Goal: Transaction & Acquisition: Obtain resource

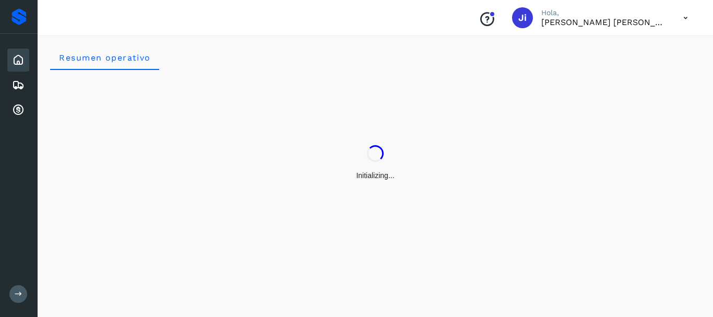
drag, startPoint x: 354, startPoint y: 184, endPoint x: 52, endPoint y: 158, distance: 303.4
click at [52, 158] on div "Initializing..." at bounding box center [375, 163] width 651 height 186
click at [20, 60] on icon at bounding box center [18, 60] width 13 height 13
click at [17, 109] on icon at bounding box center [18, 110] width 13 height 13
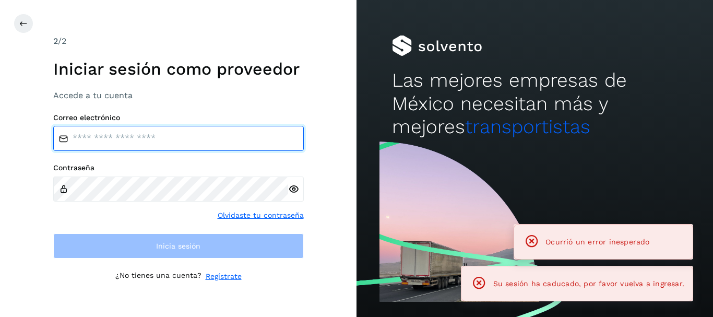
type input "**********"
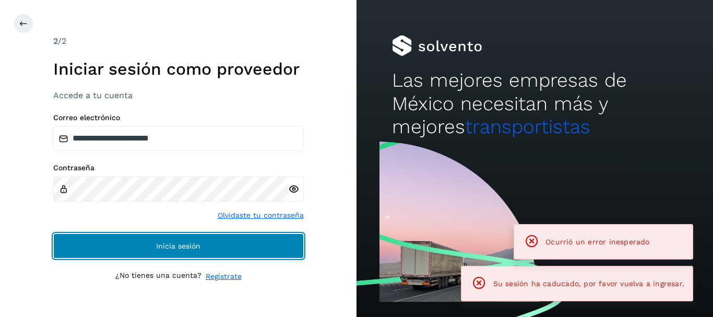
click at [192, 240] on button "Inicia sesión" at bounding box center [178, 245] width 251 height 25
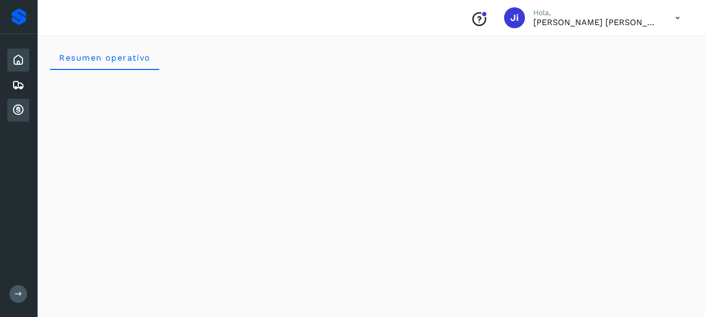
click at [20, 108] on icon at bounding box center [18, 110] width 13 height 13
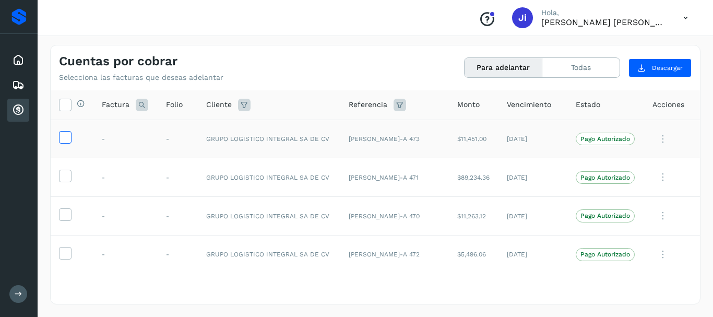
click at [67, 135] on icon at bounding box center [65, 136] width 11 height 11
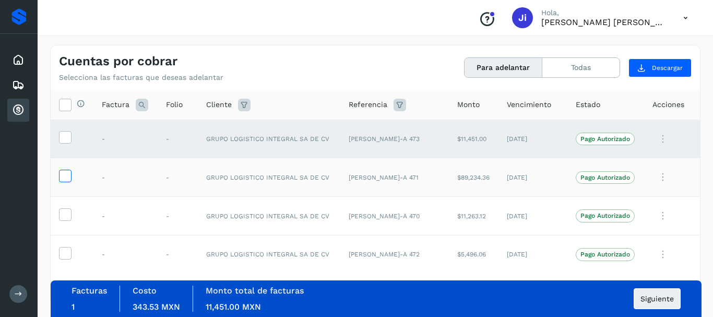
click at [66, 176] on icon at bounding box center [65, 175] width 11 height 11
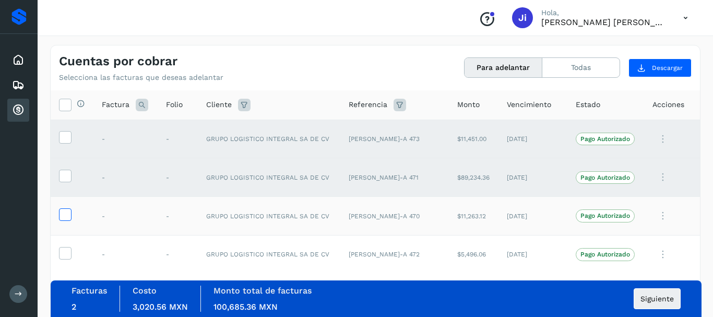
click at [66, 215] on icon at bounding box center [65, 213] width 11 height 11
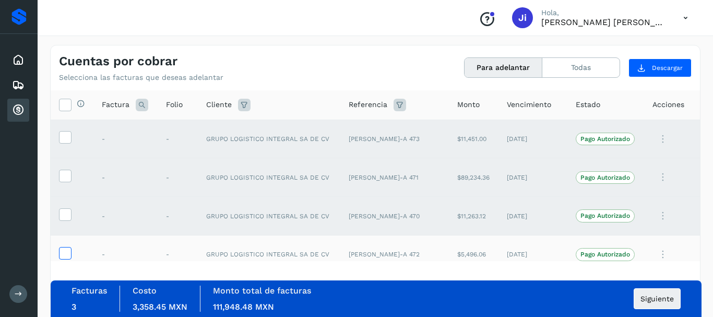
click at [66, 249] on icon at bounding box center [65, 252] width 11 height 11
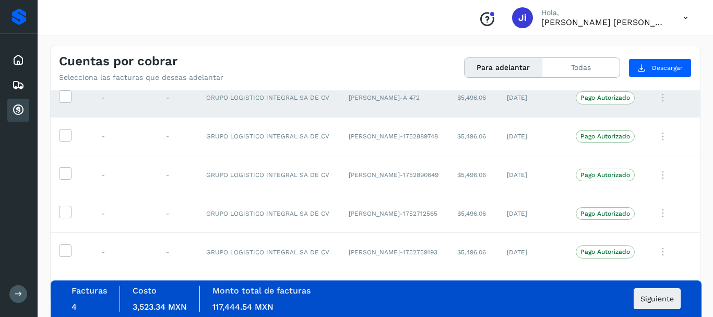
scroll to position [167, 0]
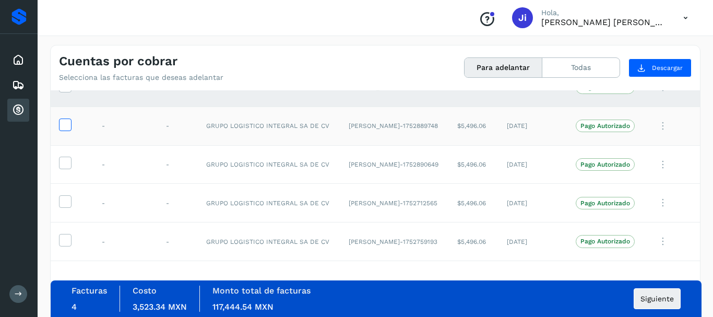
click at [65, 125] on icon at bounding box center [65, 124] width 11 height 11
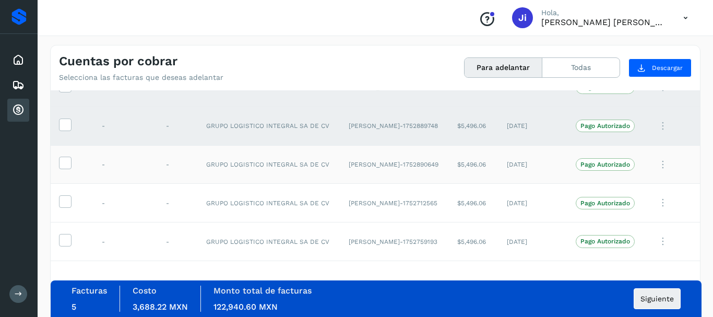
click at [65, 171] on td at bounding box center [72, 164] width 43 height 39
click at [65, 160] on icon at bounding box center [65, 162] width 11 height 11
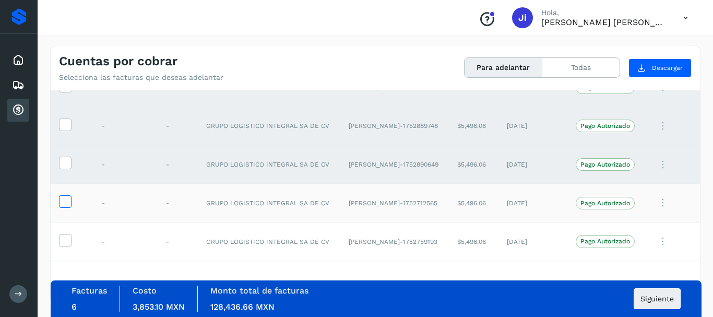
click at [66, 197] on icon at bounding box center [65, 200] width 11 height 11
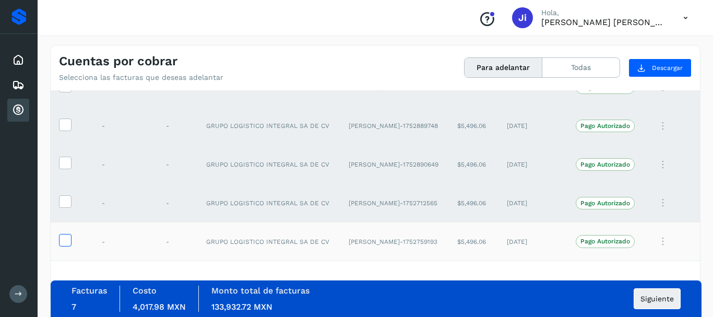
click at [66, 237] on icon at bounding box center [65, 239] width 11 height 11
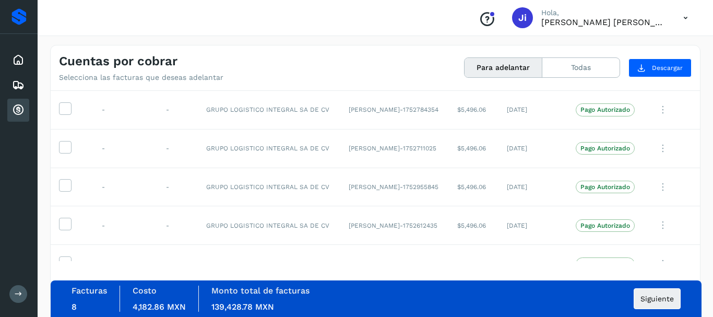
scroll to position [355, 0]
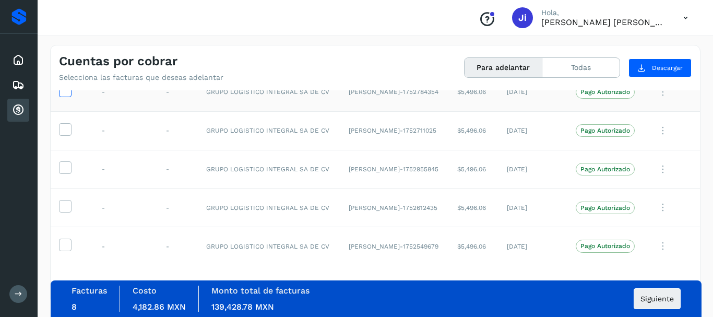
click at [67, 97] on label at bounding box center [65, 91] width 13 height 13
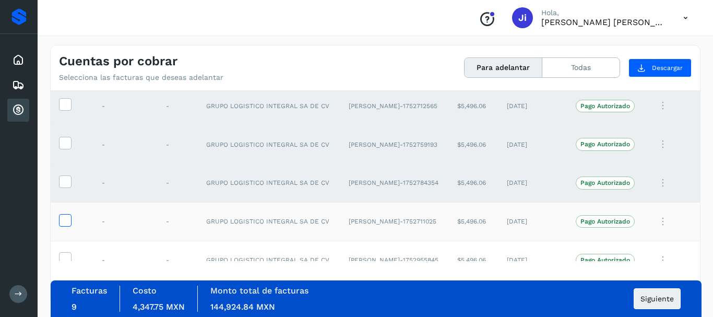
click at [65, 217] on icon at bounding box center [65, 219] width 11 height 11
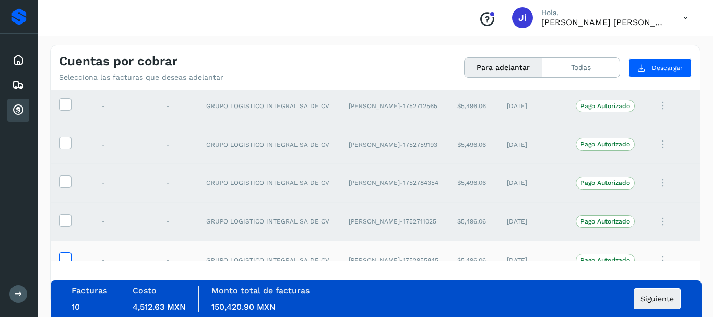
click at [65, 254] on icon at bounding box center [65, 257] width 11 height 11
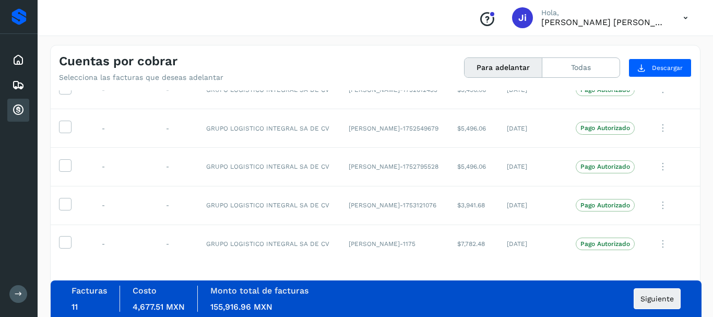
scroll to position [487, 0]
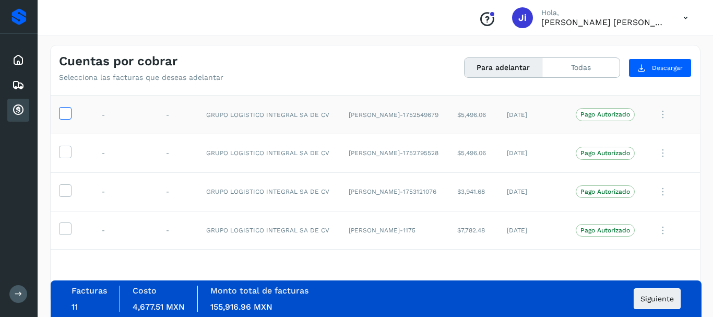
click at [63, 113] on icon at bounding box center [65, 112] width 11 height 11
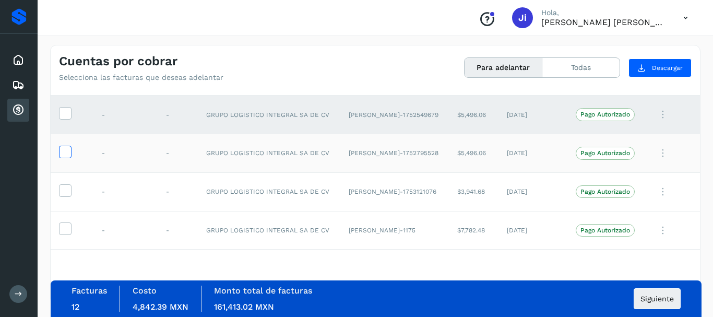
click at [65, 152] on icon at bounding box center [65, 151] width 11 height 11
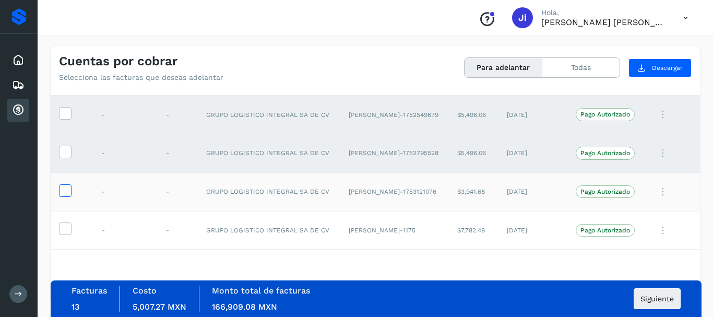
click at [65, 184] on icon at bounding box center [65, 189] width 11 height 11
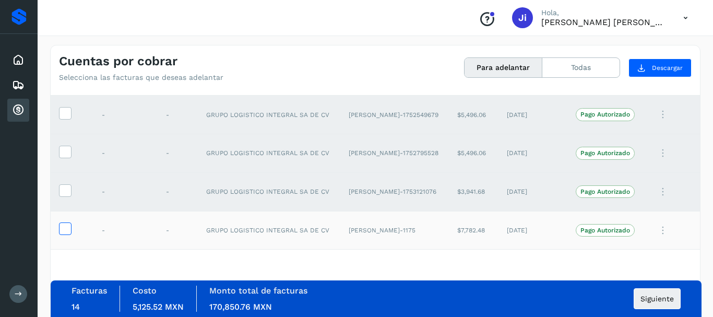
click at [66, 226] on icon at bounding box center [65, 227] width 11 height 11
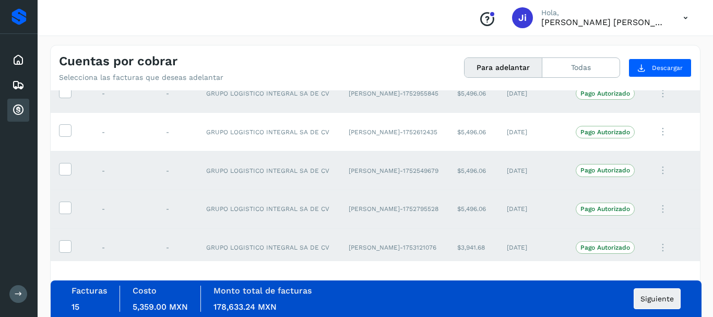
scroll to position [424, 0]
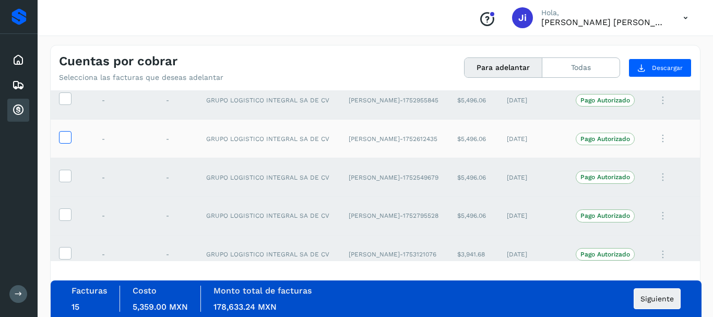
click at [65, 138] on icon at bounding box center [65, 136] width 11 height 11
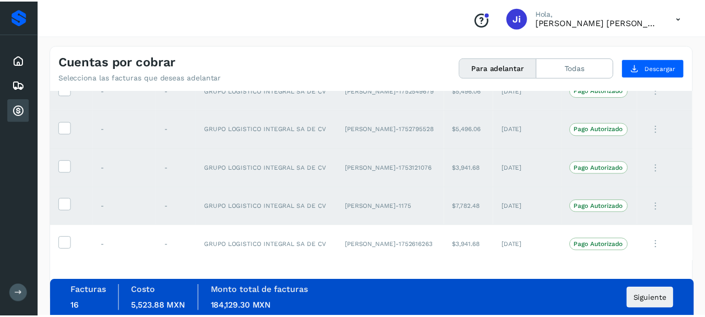
scroll to position [514, 0]
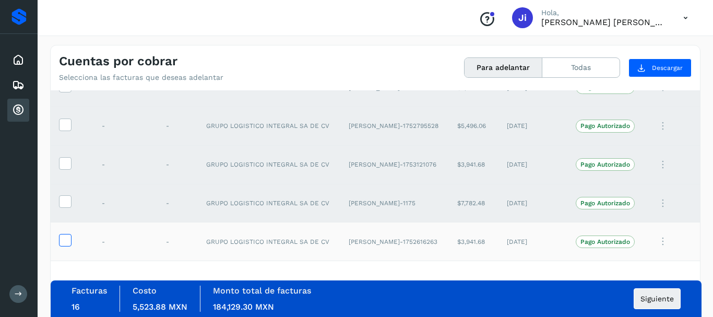
click at [66, 237] on icon at bounding box center [65, 239] width 11 height 11
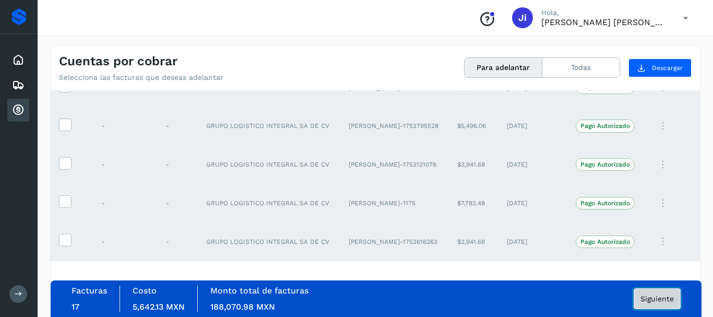
click at [665, 300] on span "Siguiente" at bounding box center [657, 298] width 33 height 7
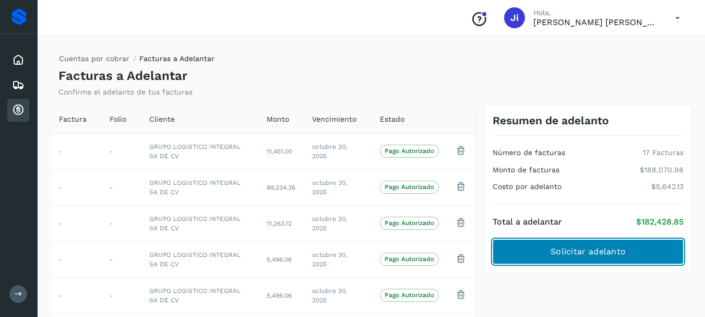
click at [626, 261] on button "Solicitar adelanto" at bounding box center [588, 251] width 191 height 25
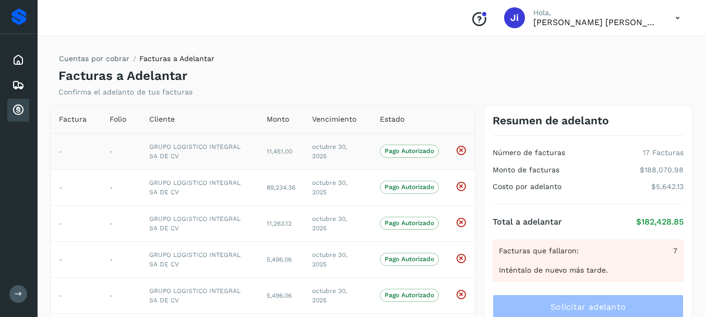
click at [460, 149] on icon at bounding box center [461, 150] width 11 height 11
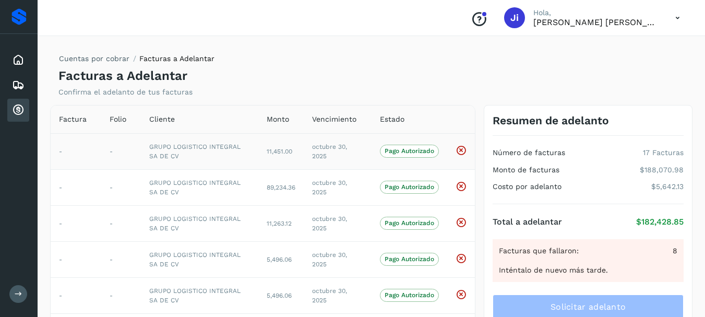
click at [460, 149] on icon at bounding box center [461, 150] width 11 height 11
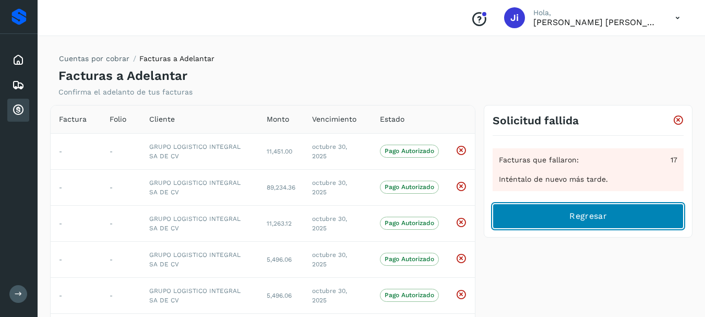
click at [609, 209] on button "Regresar" at bounding box center [588, 216] width 191 height 25
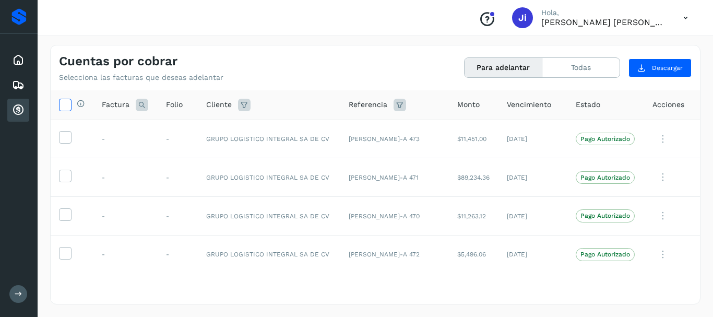
click at [66, 104] on icon at bounding box center [65, 104] width 11 height 11
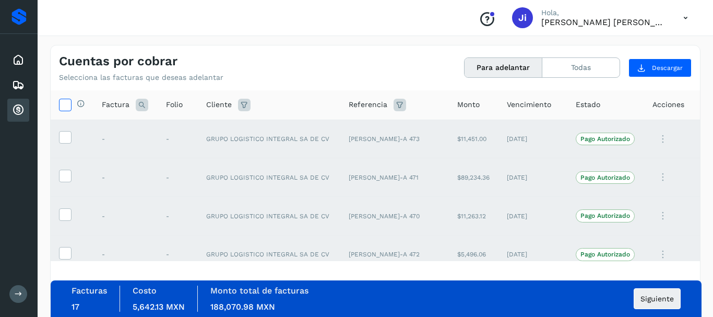
click at [66, 104] on icon at bounding box center [65, 104] width 11 height 11
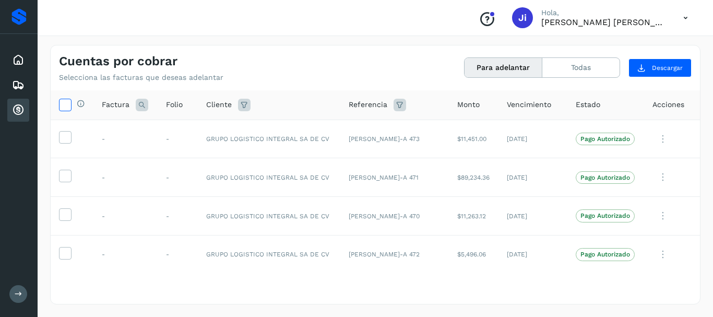
click at [66, 104] on icon at bounding box center [65, 104] width 11 height 11
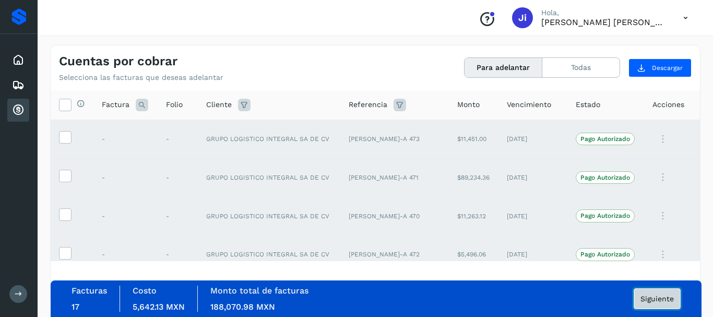
click at [648, 309] on button "Siguiente" at bounding box center [657, 298] width 47 height 21
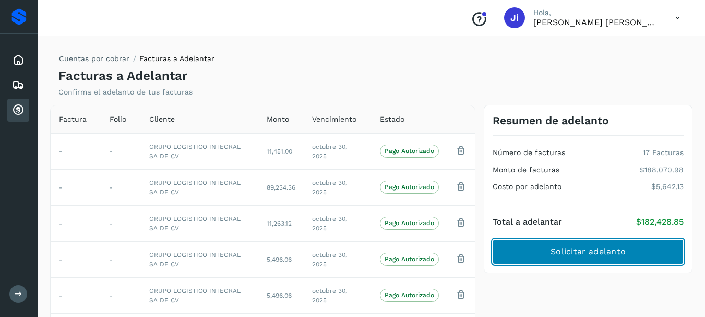
click at [597, 251] on span "Solicitar adelanto" at bounding box center [588, 251] width 75 height 11
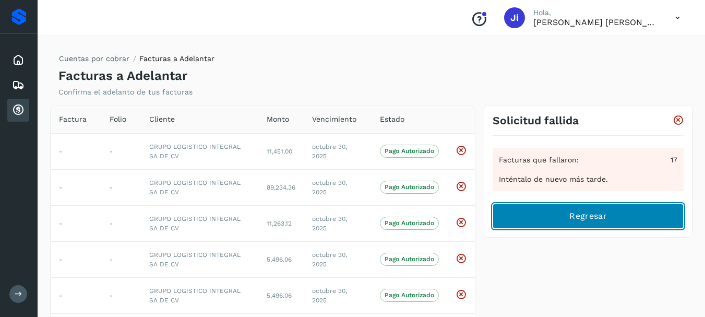
click at [584, 216] on span "Regresar" at bounding box center [588, 215] width 37 height 11
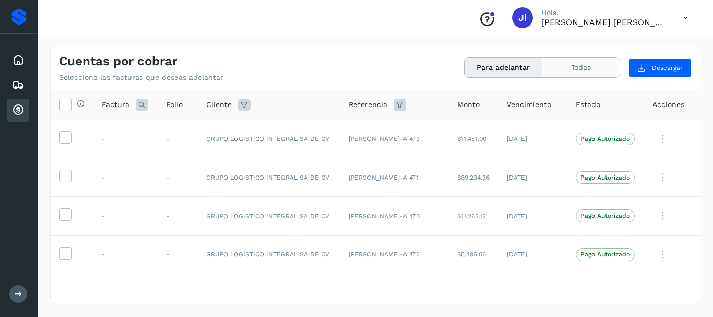
click at [577, 73] on button "Todas" at bounding box center [580, 67] width 77 height 19
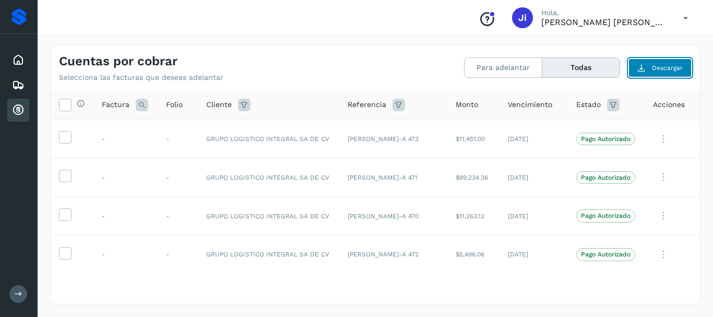
click at [658, 65] on span "Descargar" at bounding box center [667, 67] width 31 height 9
click at [580, 64] on button "Todas" at bounding box center [580, 67] width 77 height 19
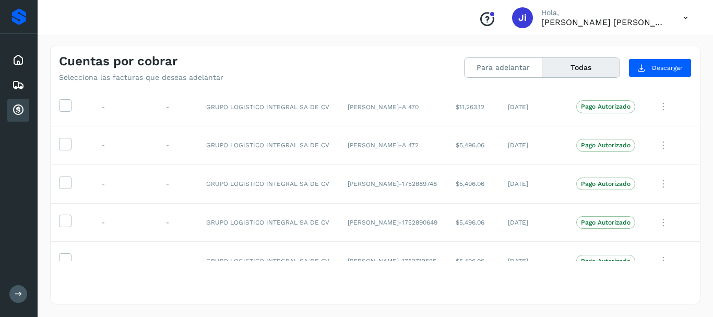
scroll to position [111, 0]
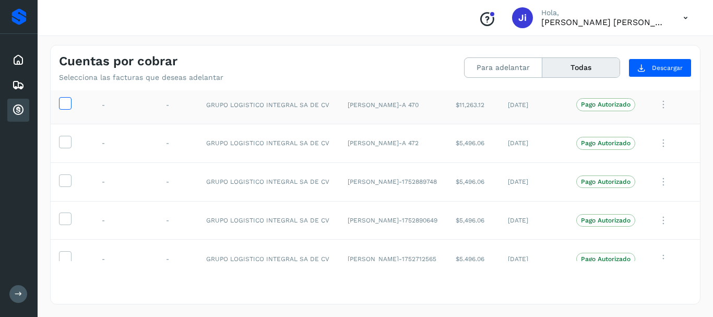
click at [70, 104] on icon at bounding box center [65, 102] width 11 height 11
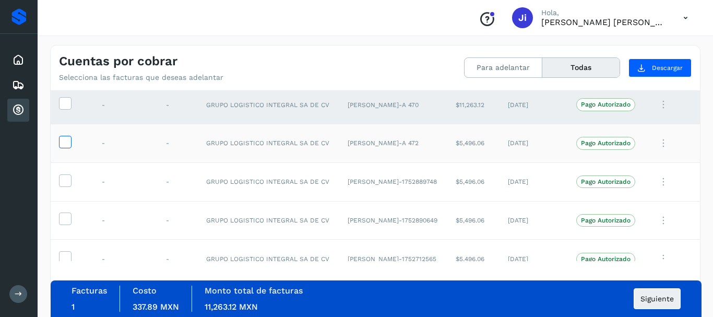
click at [63, 139] on icon at bounding box center [65, 141] width 11 height 11
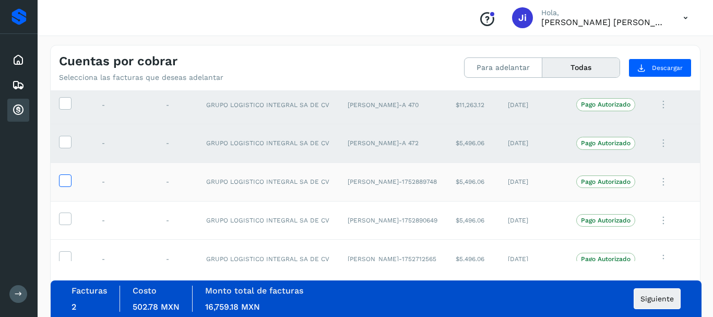
click at [64, 178] on icon at bounding box center [65, 179] width 11 height 11
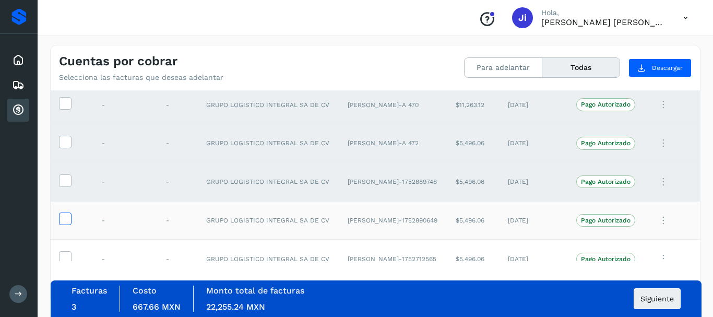
click at [67, 223] on icon at bounding box center [65, 218] width 11 height 11
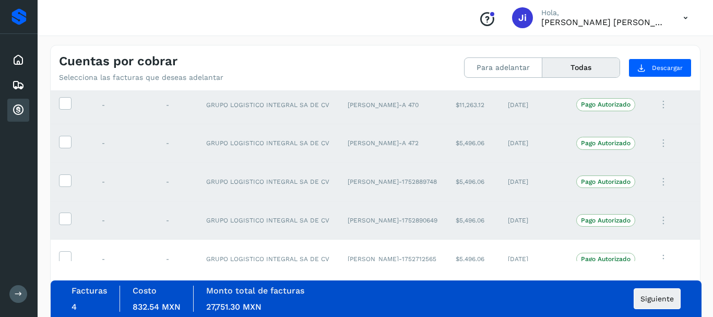
click at [64, 261] on div "Selecciona todas las facturas disponibles para adelanto Factura Folio Cliente R…" at bounding box center [376, 196] width 650 height 213
click at [66, 255] on icon at bounding box center [65, 256] width 11 height 11
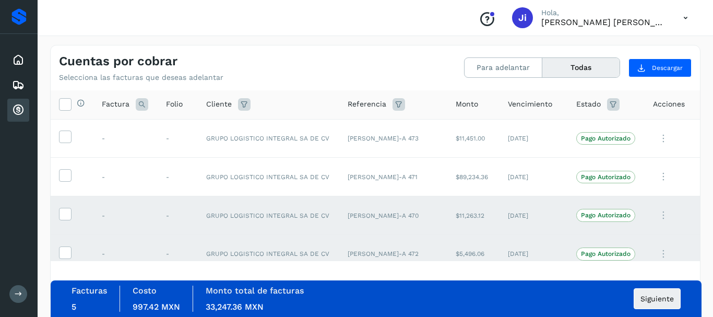
scroll to position [0, 0]
click at [69, 139] on icon at bounding box center [65, 136] width 11 height 11
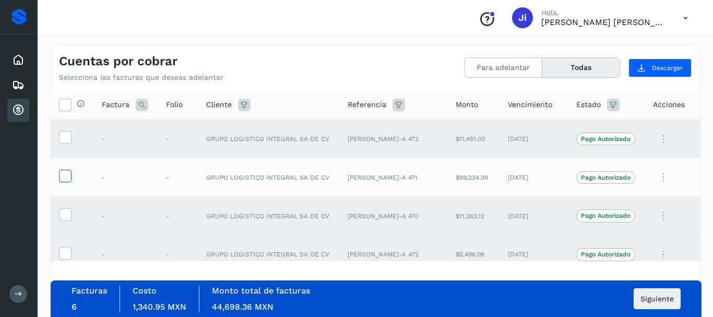
click at [64, 174] on icon at bounding box center [65, 175] width 11 height 11
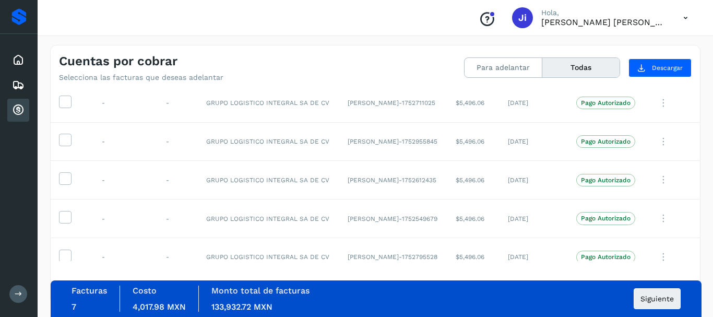
scroll to position [424, 0]
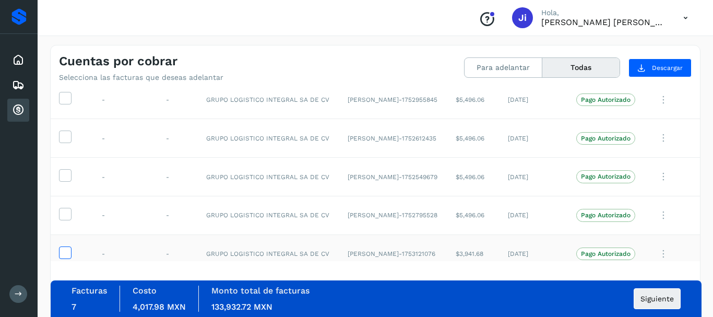
click at [64, 254] on icon at bounding box center [65, 251] width 11 height 11
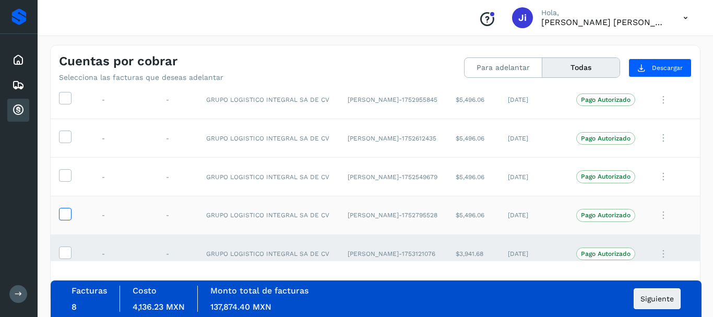
click at [65, 218] on icon at bounding box center [65, 213] width 11 height 11
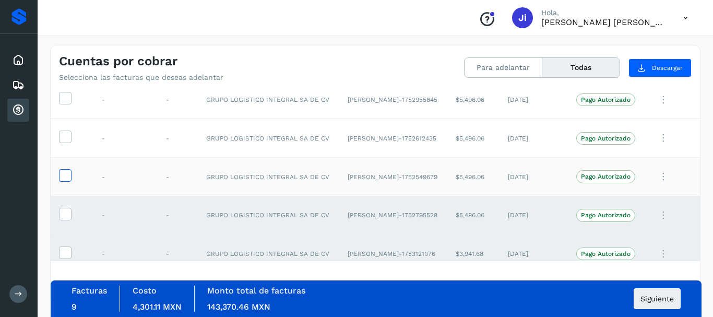
click at [63, 173] on icon at bounding box center [65, 174] width 11 height 11
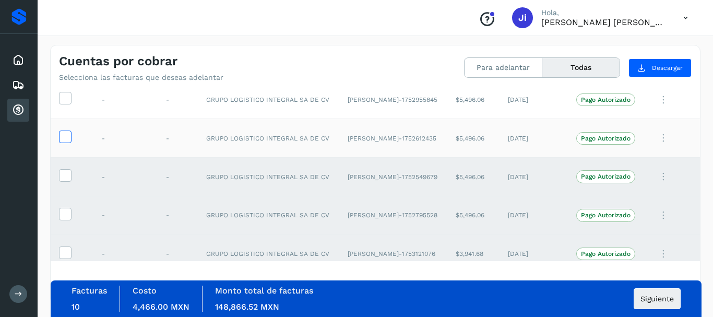
click at [66, 135] on icon at bounding box center [65, 136] width 11 height 11
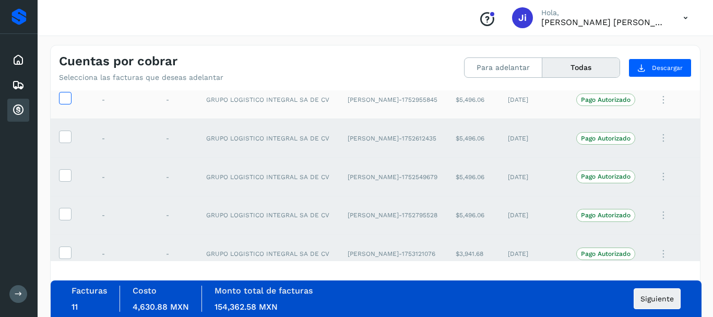
click at [68, 99] on icon at bounding box center [65, 97] width 11 height 11
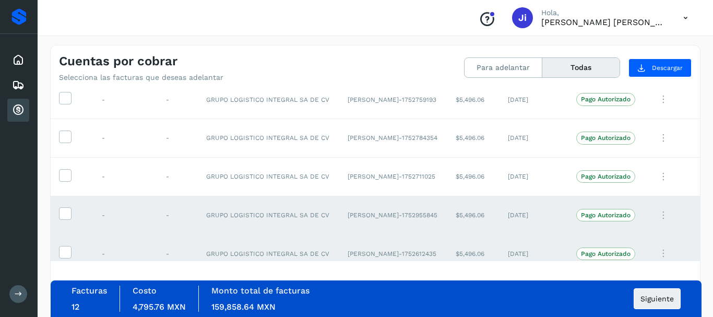
scroll to position [299, 0]
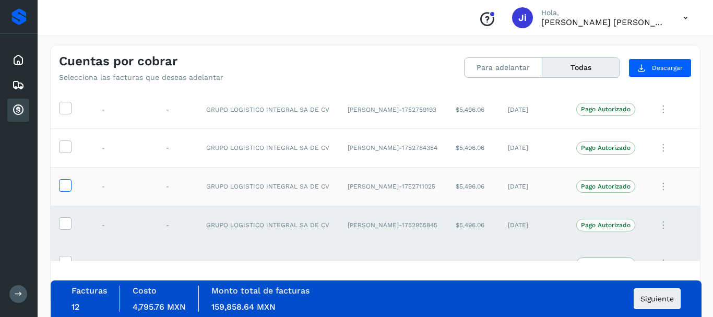
click at [64, 190] on icon at bounding box center [65, 184] width 11 height 11
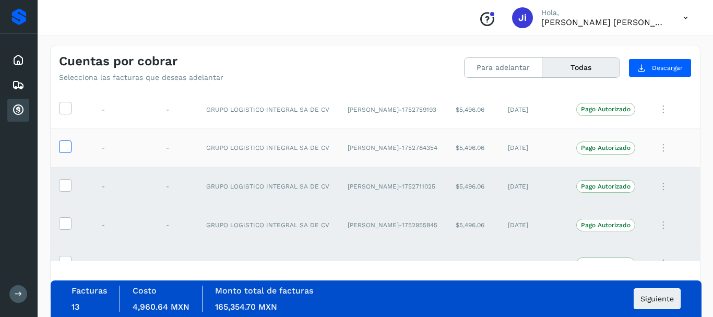
click at [66, 150] on icon at bounding box center [65, 145] width 11 height 11
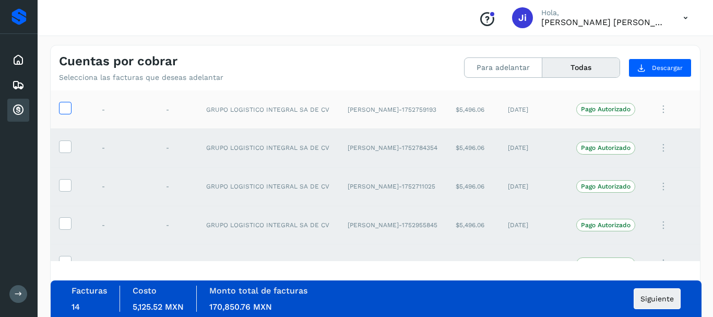
click at [70, 112] on label at bounding box center [65, 108] width 13 height 13
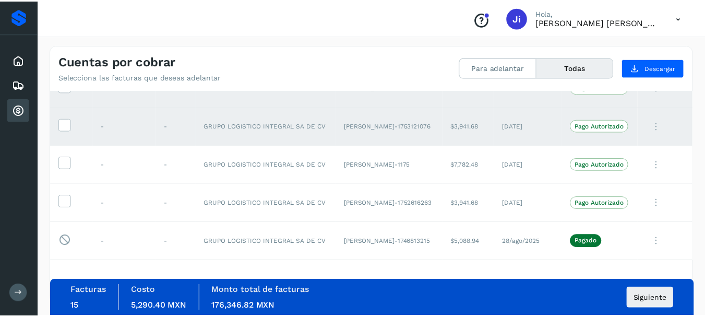
scroll to position [549, 0]
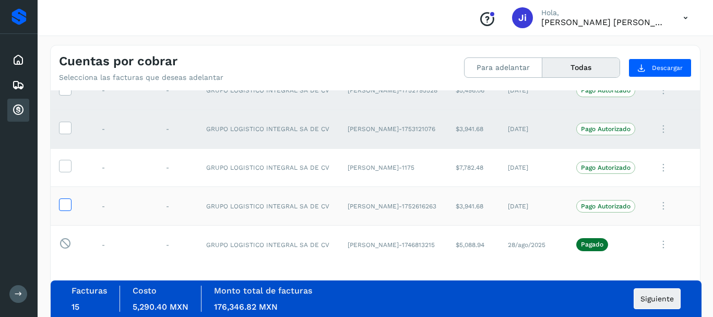
click at [66, 205] on icon at bounding box center [65, 203] width 11 height 11
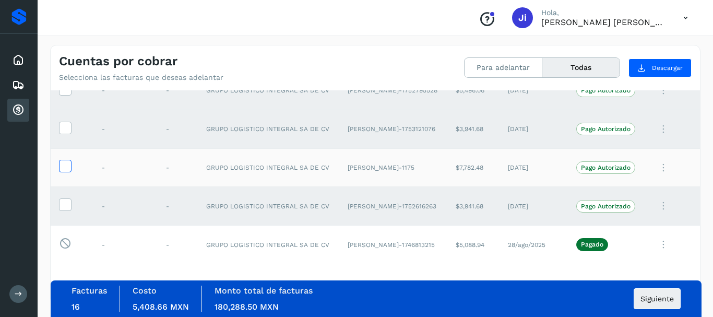
click at [68, 172] on label at bounding box center [65, 166] width 13 height 13
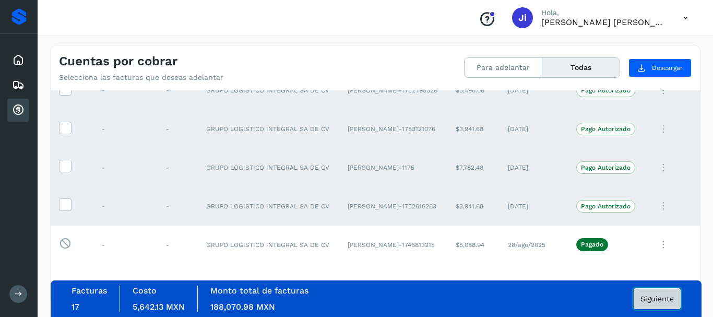
click at [651, 295] on span "Siguiente" at bounding box center [657, 298] width 33 height 7
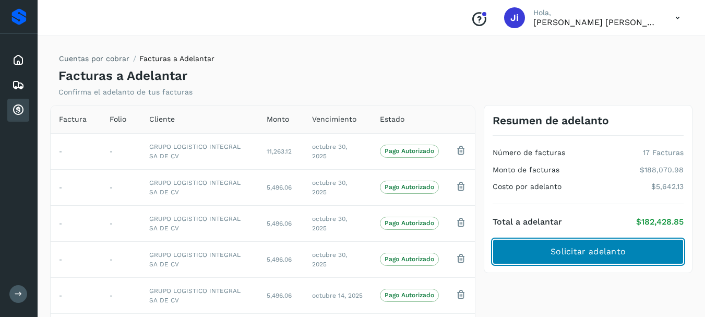
click at [557, 252] on span "Solicitar adelanto" at bounding box center [588, 251] width 75 height 11
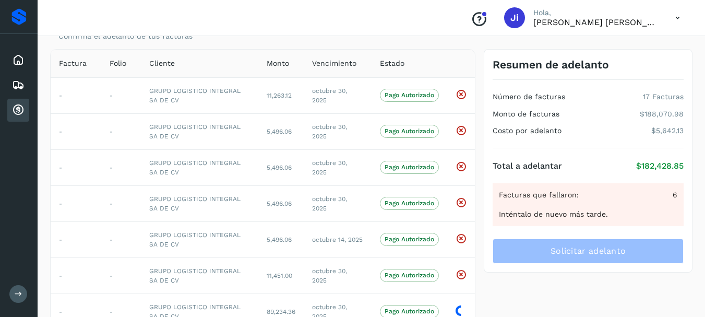
scroll to position [21, 0]
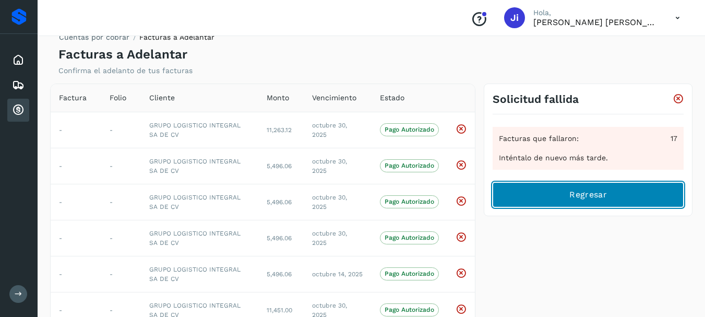
click at [557, 194] on button "Regresar" at bounding box center [588, 194] width 191 height 25
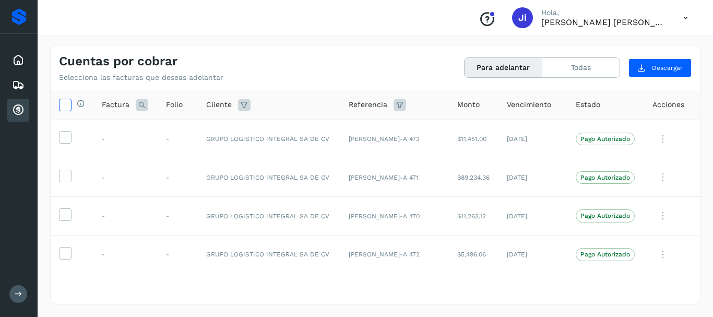
click at [65, 107] on icon at bounding box center [65, 104] width 11 height 11
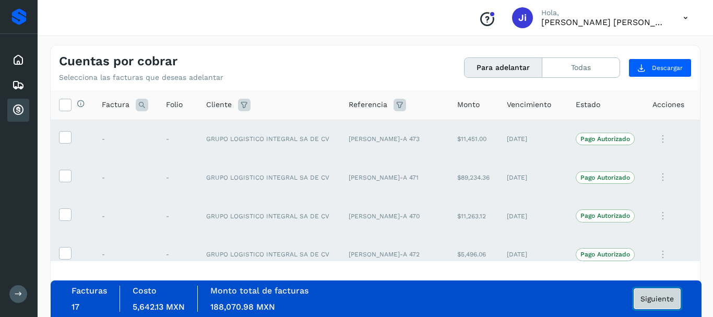
click at [653, 298] on span "Siguiente" at bounding box center [657, 298] width 33 height 7
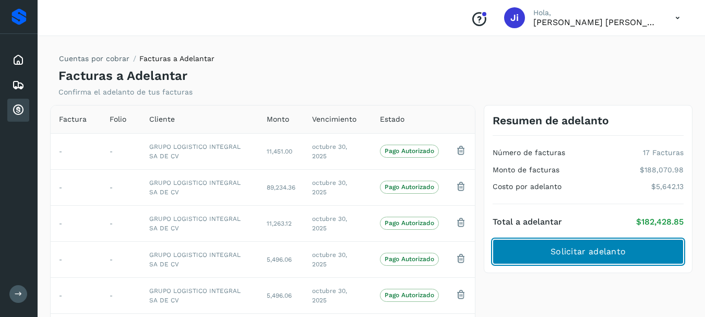
click at [615, 254] on span "Solicitar adelanto" at bounding box center [588, 251] width 75 height 11
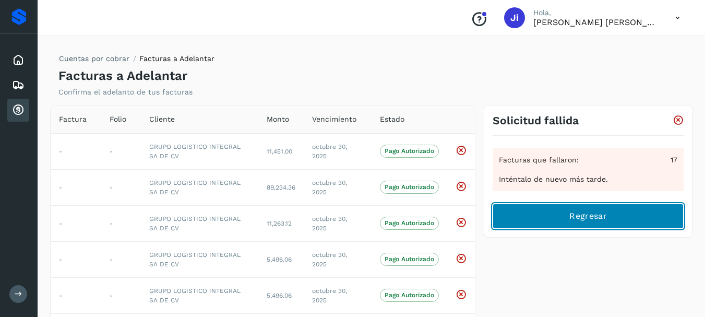
click at [576, 214] on span "Regresar" at bounding box center [588, 215] width 37 height 11
